Goal: Complete application form

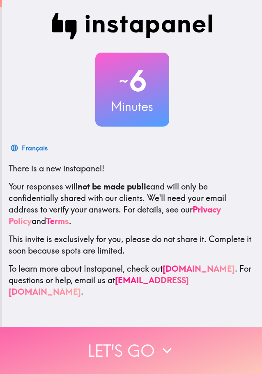
click at [145, 344] on button "Let's go" at bounding box center [131, 350] width 262 height 47
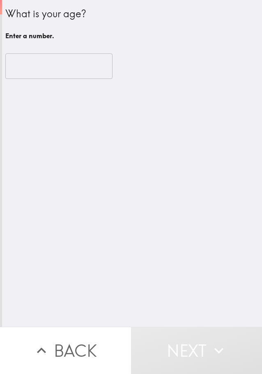
click at [42, 72] on input "number" at bounding box center [58, 65] width 107 height 25
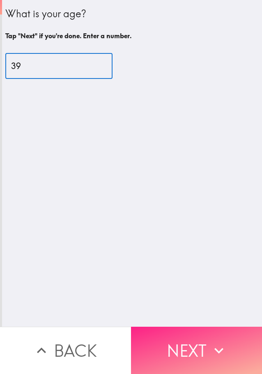
type input "39"
click at [210, 342] on icon "button" at bounding box center [219, 351] width 18 height 18
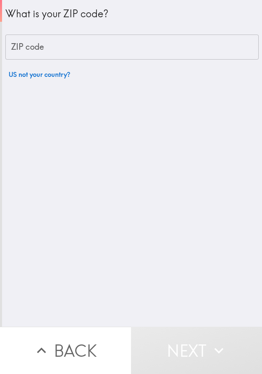
click at [55, 50] on input "ZIP code" at bounding box center [132, 47] width 254 height 25
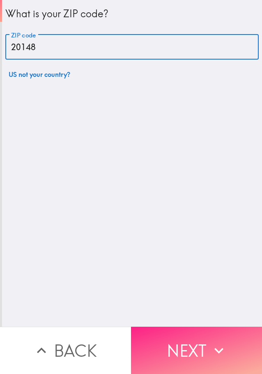
type input "20148"
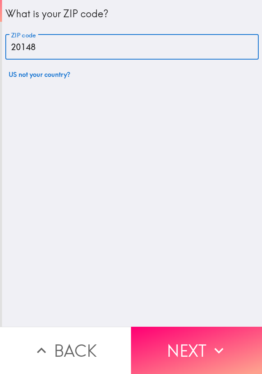
drag, startPoint x: 174, startPoint y: 353, endPoint x: 190, endPoint y: 338, distance: 21.9
click at [174, 353] on button "Next" at bounding box center [196, 350] width 131 height 47
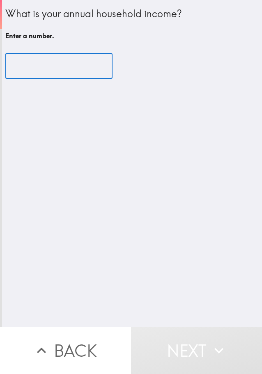
click at [35, 71] on input "number" at bounding box center [58, 65] width 107 height 25
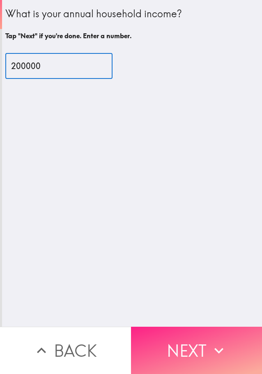
type input "200000"
click at [183, 350] on button "Next" at bounding box center [196, 350] width 131 height 47
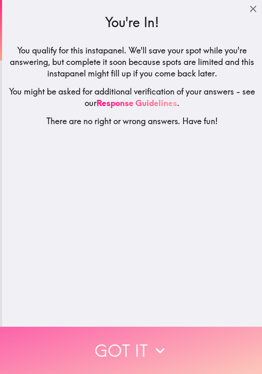
click at [129, 349] on button "Got it" at bounding box center [131, 350] width 262 height 47
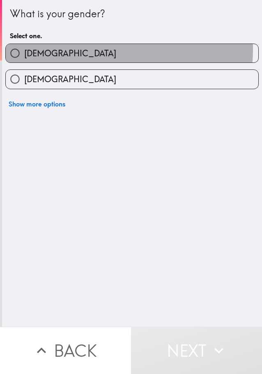
click at [83, 50] on label "[DEMOGRAPHIC_DATA]" at bounding box center [132, 53] width 253 height 19
click at [24, 50] on input "[DEMOGRAPHIC_DATA]" at bounding box center [15, 53] width 19 height 19
radio input "true"
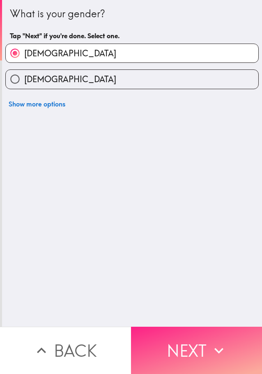
click at [199, 341] on button "Next" at bounding box center [196, 350] width 131 height 47
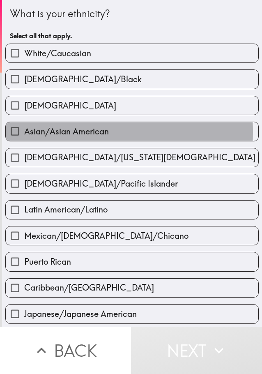
drag, startPoint x: 61, startPoint y: 132, endPoint x: 243, endPoint y: 152, distance: 182.9
click at [61, 132] on span "Asian/Asian American" at bounding box center [66, 132] width 85 height 12
click at [24, 132] on input "Asian/Asian American" at bounding box center [15, 131] width 19 height 19
checkbox input "true"
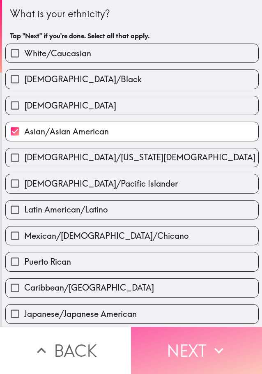
click at [234, 333] on button "Next" at bounding box center [196, 350] width 131 height 47
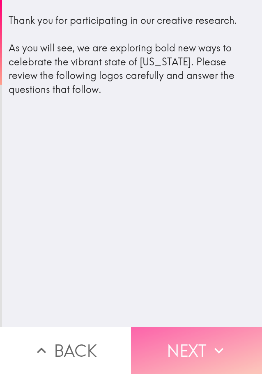
click at [215, 348] on icon "button" at bounding box center [219, 351] width 9 height 6
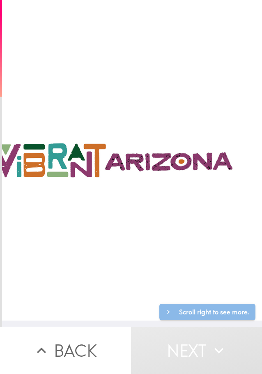
scroll to position [6, 316]
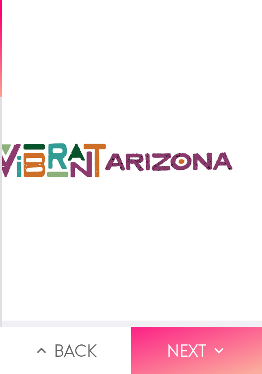
click at [216, 344] on icon "button" at bounding box center [219, 351] width 18 height 18
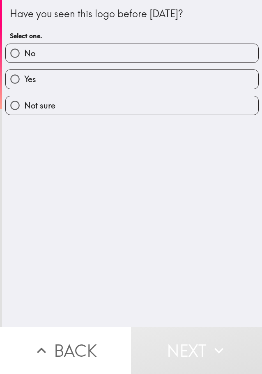
drag, startPoint x: 60, startPoint y: 46, endPoint x: 79, endPoint y: 145, distance: 100.8
click at [100, 206] on div "Have you seen this logo before [DATE]? Select one. No Yes Not sure" at bounding box center [132, 163] width 260 height 327
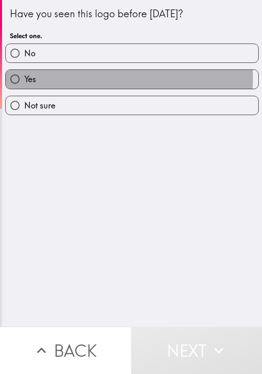
click at [61, 79] on label "Yes" at bounding box center [132, 79] width 253 height 19
click at [24, 79] on input "Yes" at bounding box center [15, 79] width 19 height 19
radio input "true"
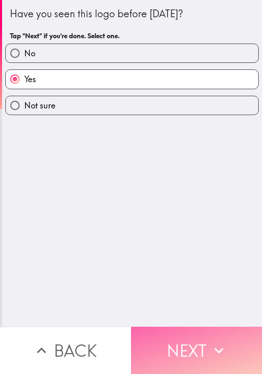
click at [205, 338] on button "Next" at bounding box center [196, 350] width 131 height 47
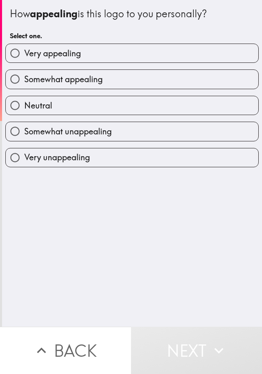
click at [97, 53] on label "Very appealing" at bounding box center [132, 53] width 253 height 19
click at [24, 53] on input "Very appealing" at bounding box center [15, 53] width 19 height 19
radio input "true"
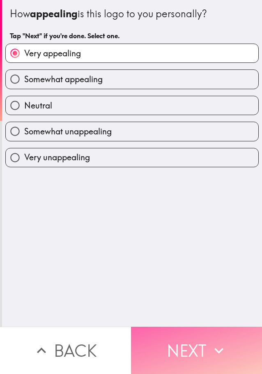
click at [181, 340] on button "Next" at bounding box center [196, 350] width 131 height 47
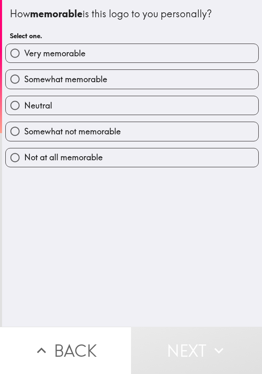
click at [101, 47] on label "Very memorable" at bounding box center [132, 53] width 253 height 19
click at [24, 47] on input "Very memorable" at bounding box center [15, 53] width 19 height 19
radio input "true"
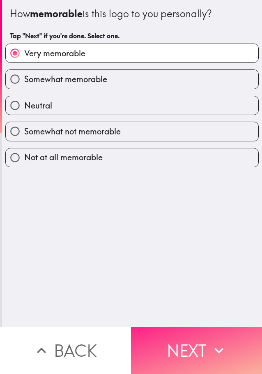
drag, startPoint x: 190, startPoint y: 329, endPoint x: 213, endPoint y: 322, distance: 24.7
click at [193, 330] on button "Next" at bounding box center [196, 350] width 131 height 47
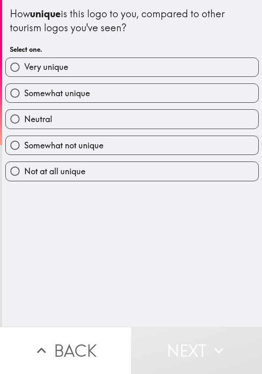
click at [116, 71] on label "Very unique" at bounding box center [132, 67] width 253 height 19
click at [24, 71] on input "Very unique" at bounding box center [15, 67] width 19 height 19
radio input "true"
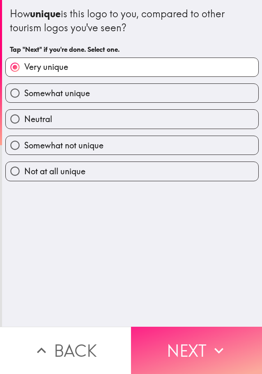
click at [216, 342] on icon "button" at bounding box center [219, 351] width 18 height 18
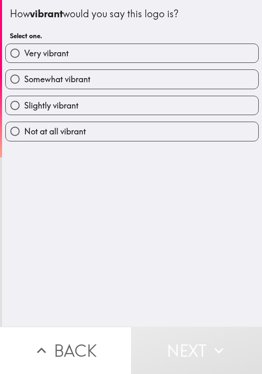
click at [119, 50] on label "Very vibrant" at bounding box center [132, 53] width 253 height 19
click at [24, 50] on input "Very vibrant" at bounding box center [15, 53] width 19 height 19
radio input "true"
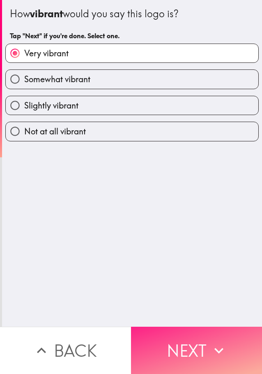
click at [180, 335] on button "Next" at bounding box center [196, 350] width 131 height 47
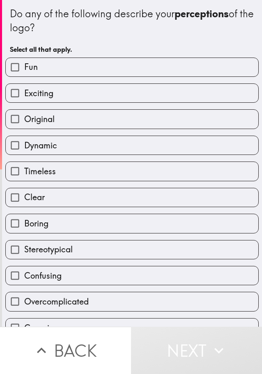
click at [52, 74] on label "Fun" at bounding box center [132, 67] width 253 height 19
click at [24, 74] on input "Fun" at bounding box center [15, 67] width 19 height 19
checkbox input "true"
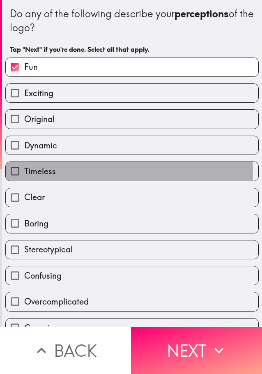
click at [47, 174] on span "Timeless" at bounding box center [40, 172] width 32 height 12
click at [24, 174] on input "Timeless" at bounding box center [15, 171] width 19 height 19
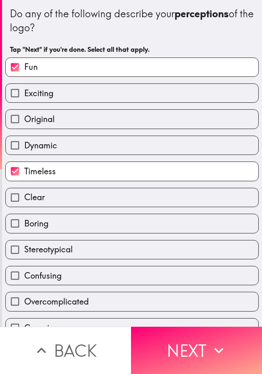
click at [46, 174] on span "Timeless" at bounding box center [40, 172] width 32 height 12
click at [24, 174] on input "Timeless" at bounding box center [15, 171] width 19 height 19
checkbox input "false"
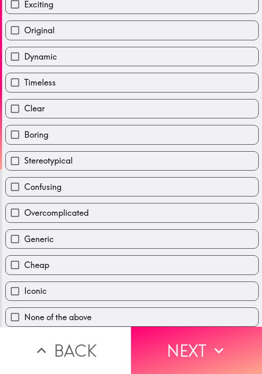
scroll to position [95, 0]
click at [60, 231] on label "Generic" at bounding box center [132, 239] width 253 height 19
click at [24, 231] on input "Generic" at bounding box center [15, 239] width 19 height 19
checkbox input "true"
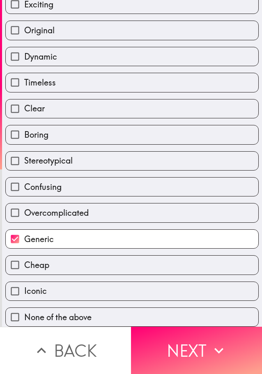
click at [66, 284] on label "Iconic" at bounding box center [132, 291] width 253 height 19
click at [24, 284] on input "Iconic" at bounding box center [15, 291] width 19 height 19
checkbox input "true"
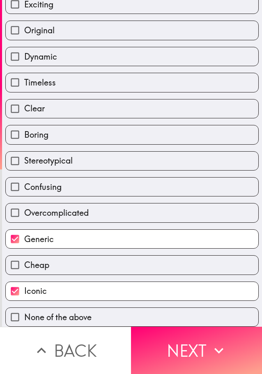
click at [47, 103] on label "Clear" at bounding box center [132, 109] width 253 height 19
click at [24, 103] on input "Clear" at bounding box center [15, 109] width 19 height 19
checkbox input "true"
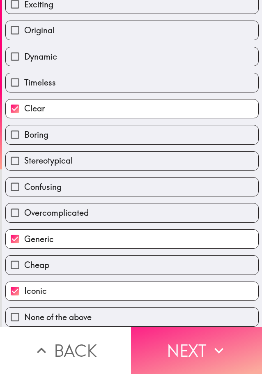
click at [200, 342] on button "Next" at bounding box center [196, 350] width 131 height 47
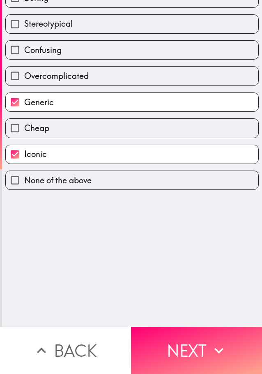
scroll to position [0, 0]
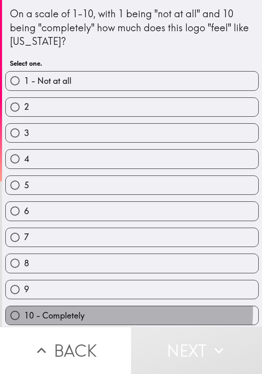
click at [73, 312] on span "10 - Completely" at bounding box center [54, 316] width 60 height 12
click at [24, 312] on input "10 - Completely" at bounding box center [15, 315] width 19 height 19
radio input "true"
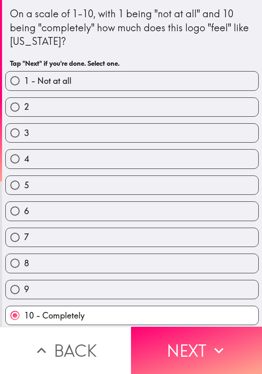
scroll to position [5, 0]
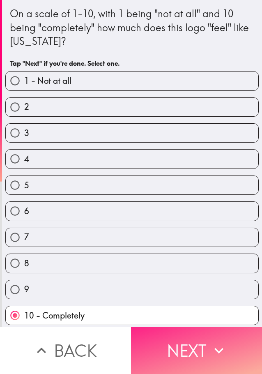
click at [193, 340] on button "Next" at bounding box center [196, 350] width 131 height 47
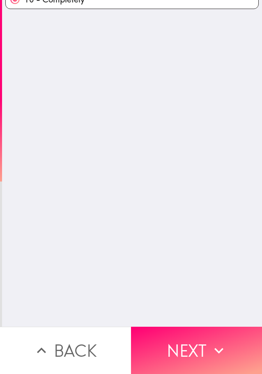
scroll to position [0, 0]
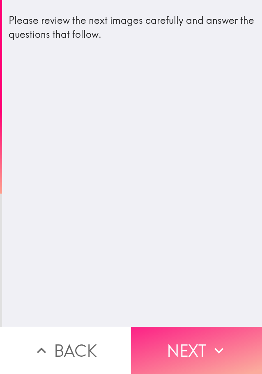
click at [204, 336] on button "Next" at bounding box center [196, 350] width 131 height 47
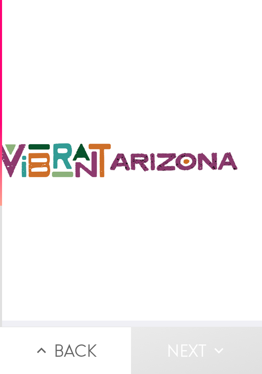
scroll to position [6, 316]
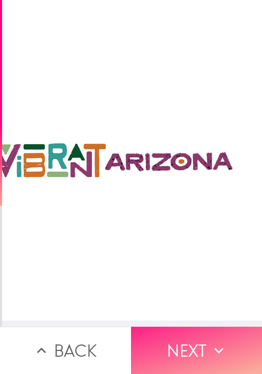
click at [220, 351] on icon "button" at bounding box center [219, 351] width 18 height 18
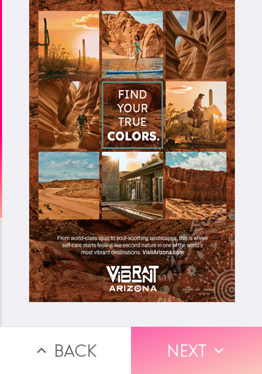
click at [182, 348] on button "Next" at bounding box center [196, 350] width 131 height 47
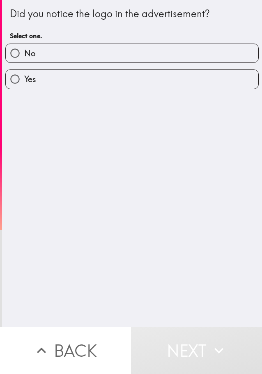
click at [50, 84] on label "Yes" at bounding box center [132, 79] width 253 height 19
click at [24, 84] on input "Yes" at bounding box center [15, 79] width 19 height 19
radio input "true"
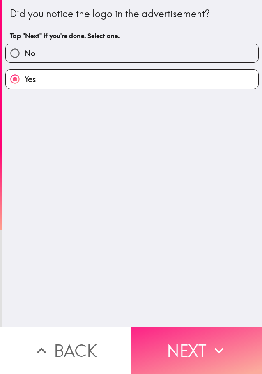
click at [199, 342] on button "Next" at bounding box center [196, 350] width 131 height 47
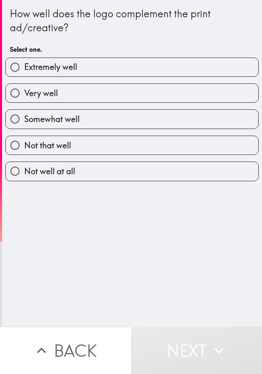
click at [83, 63] on label "Extremely well" at bounding box center [132, 67] width 253 height 19
click at [24, 63] on input "Extremely well" at bounding box center [15, 67] width 19 height 19
radio input "true"
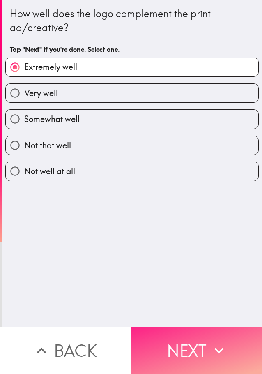
click at [204, 341] on button "Next" at bounding box center [196, 350] width 131 height 47
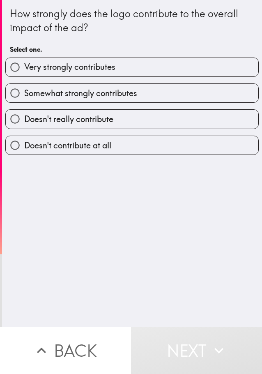
click at [118, 67] on label "Very strongly contributes" at bounding box center [132, 67] width 253 height 19
click at [24, 67] on input "Very strongly contributes" at bounding box center [15, 67] width 19 height 19
radio input "true"
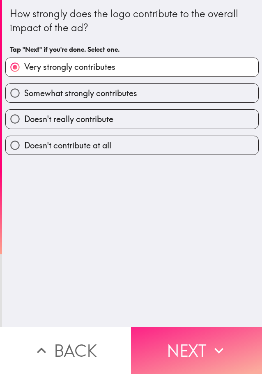
click at [195, 340] on button "Next" at bounding box center [196, 350] width 131 height 47
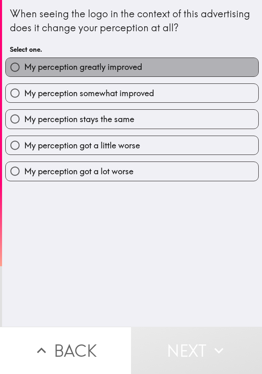
click at [138, 69] on span "My perception greatly improved" at bounding box center [83, 67] width 118 height 12
click at [24, 69] on input "My perception greatly improved" at bounding box center [15, 67] width 19 height 19
radio input "true"
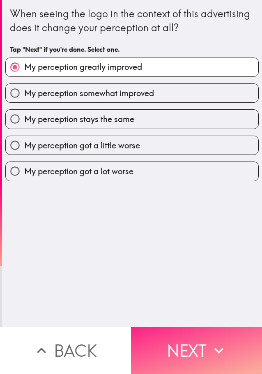
click at [206, 341] on button "Next" at bounding box center [196, 350] width 131 height 47
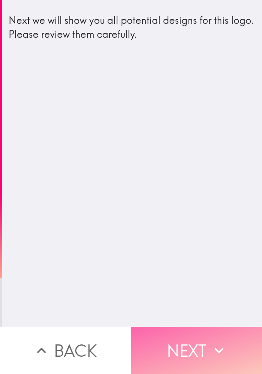
click at [186, 330] on button "Next" at bounding box center [196, 350] width 131 height 47
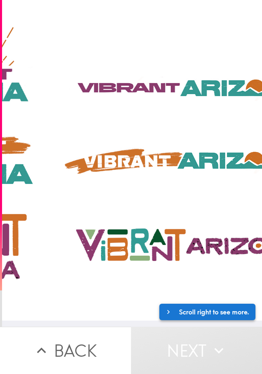
click at [207, 313] on button "Scroll right to see more." at bounding box center [208, 312] width 96 height 16
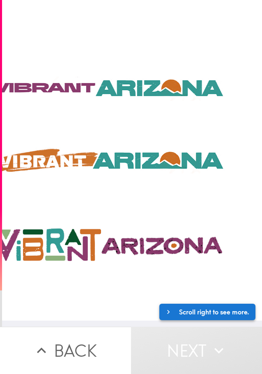
scroll to position [0, 322]
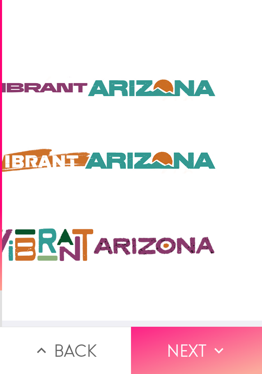
click at [193, 344] on button "Next" at bounding box center [196, 350] width 131 height 47
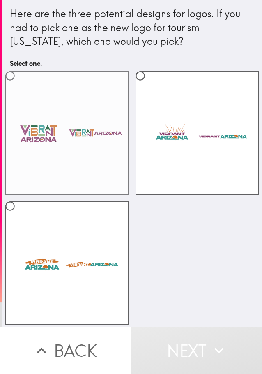
click at [58, 136] on label at bounding box center [67, 133] width 124 height 124
click at [19, 85] on input "radio" at bounding box center [10, 76] width 19 height 19
radio input "true"
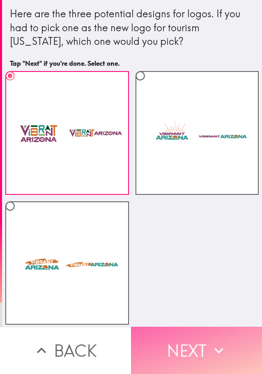
click at [206, 338] on button "Next" at bounding box center [196, 350] width 131 height 47
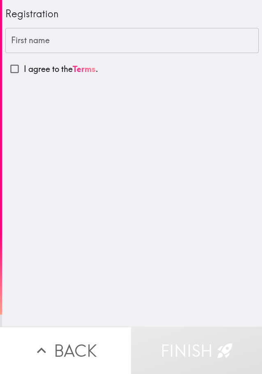
click at [53, 44] on input "First name" at bounding box center [132, 40] width 254 height 25
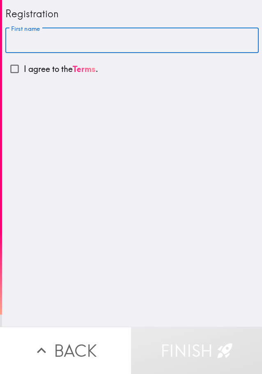
type input "attique"
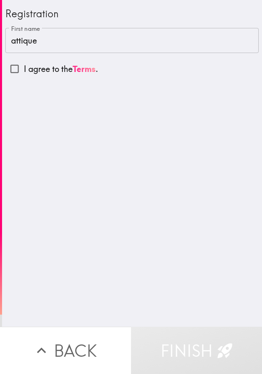
click at [44, 65] on p "I agree to the Terms ." at bounding box center [61, 69] width 74 height 12
click at [24, 65] on input "I agree to the Terms ." at bounding box center [14, 69] width 19 height 19
checkbox input "true"
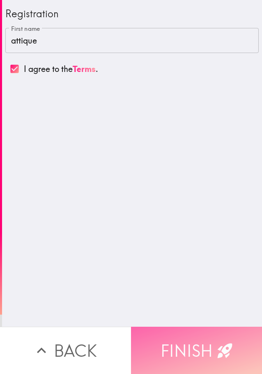
click at [193, 335] on button "Finish" at bounding box center [196, 350] width 131 height 47
